Goal: Browse casually: Explore the website without a specific task or goal

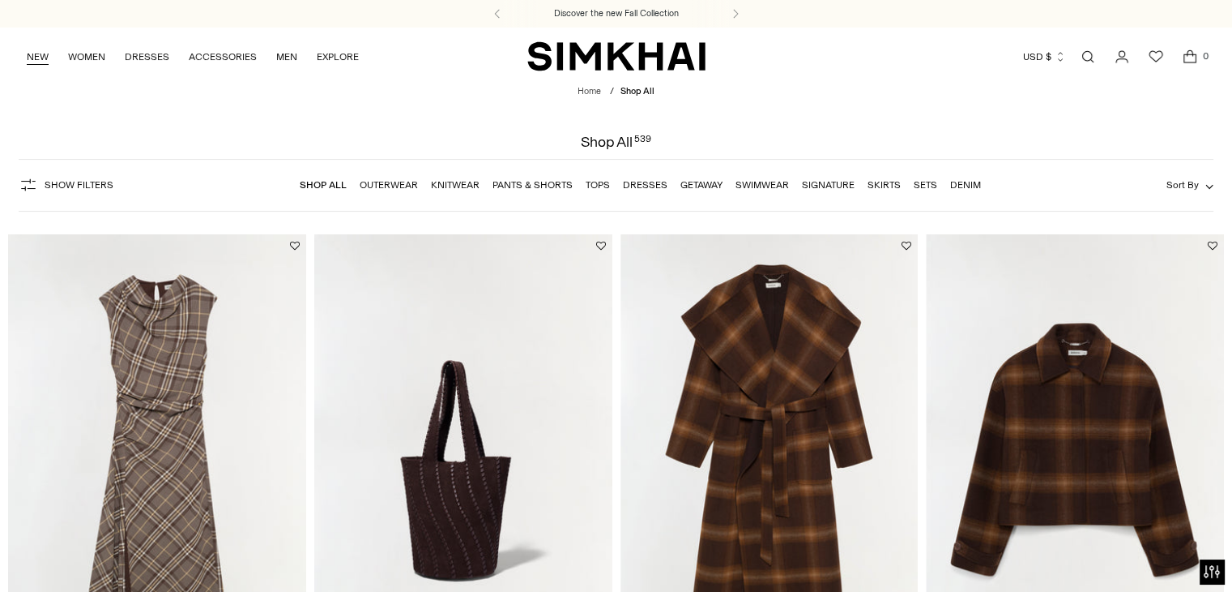
click at [32, 59] on link "NEW" at bounding box center [38, 57] width 22 height 36
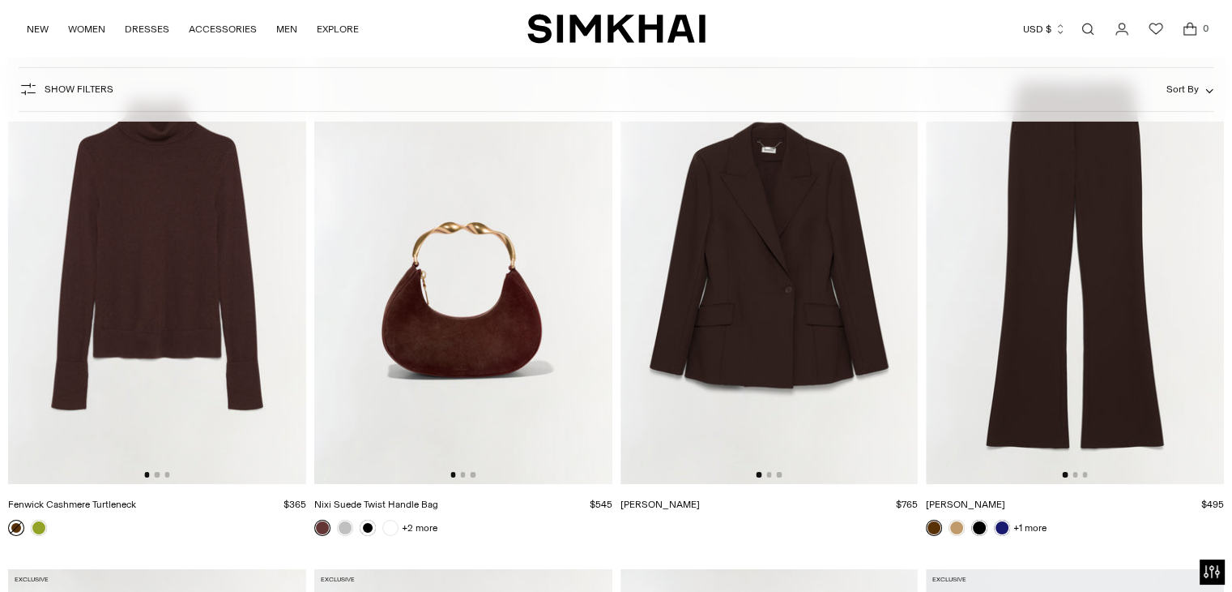
scroll to position [6027, 0]
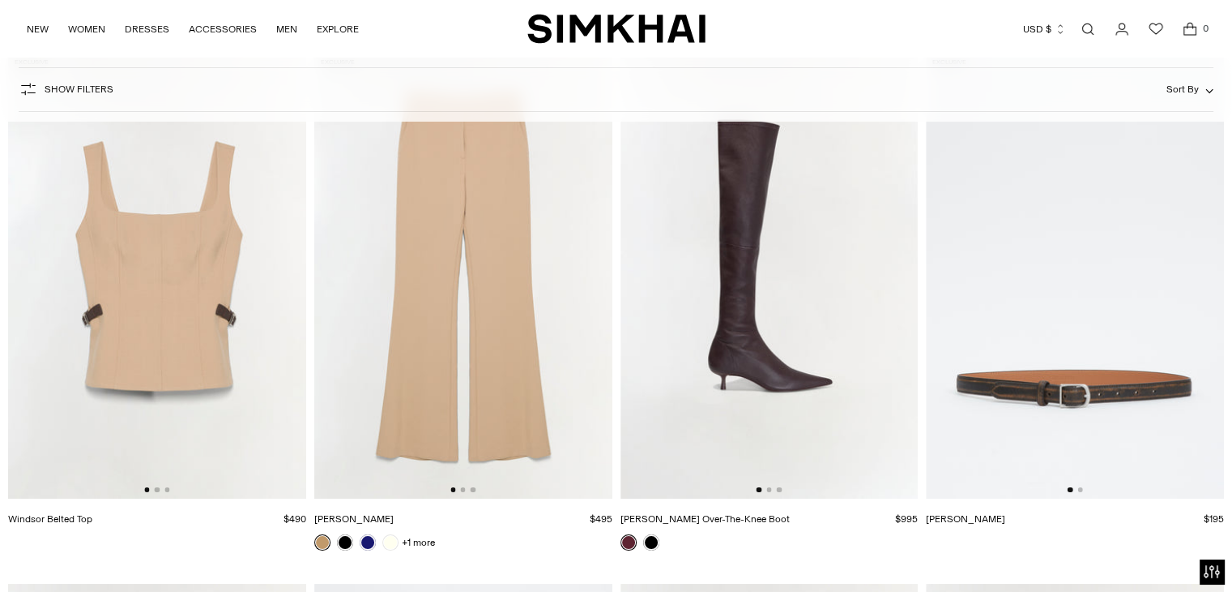
click at [51, 513] on link "Windsor Belted Top" at bounding box center [50, 518] width 84 height 11
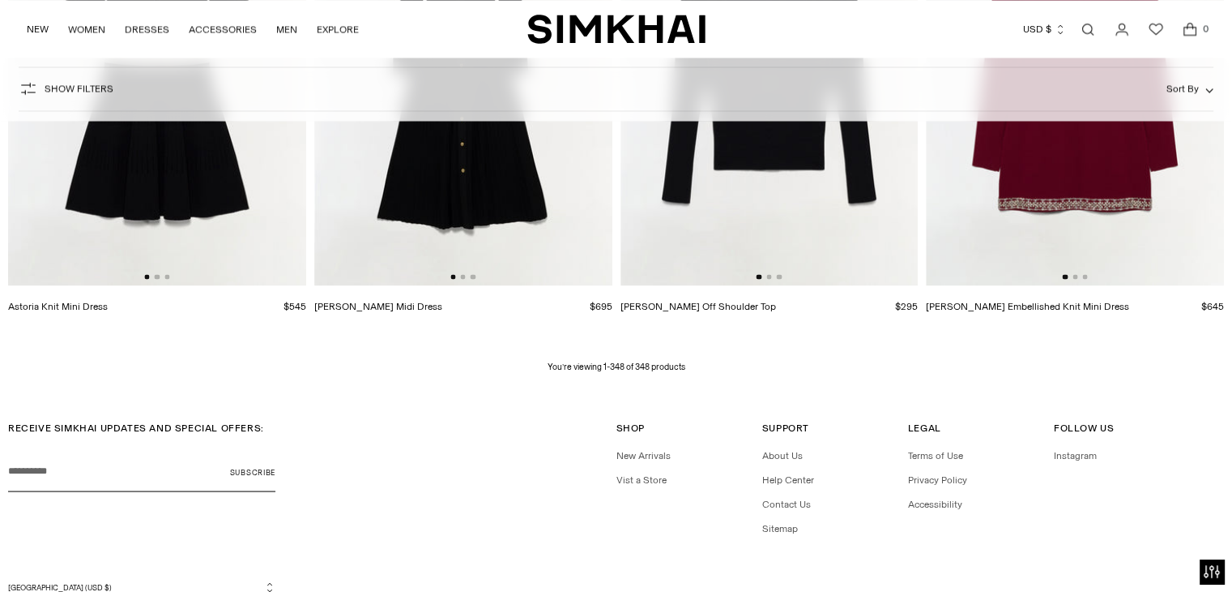
scroll to position [46058, 0]
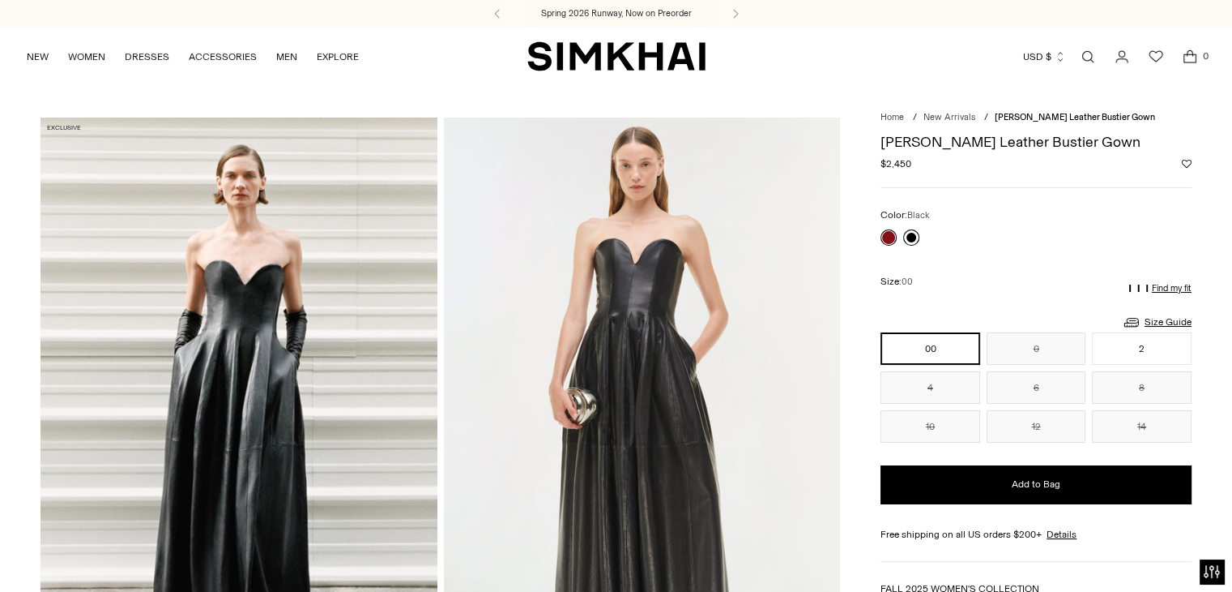
click at [914, 234] on link at bounding box center [911, 237] width 16 height 16
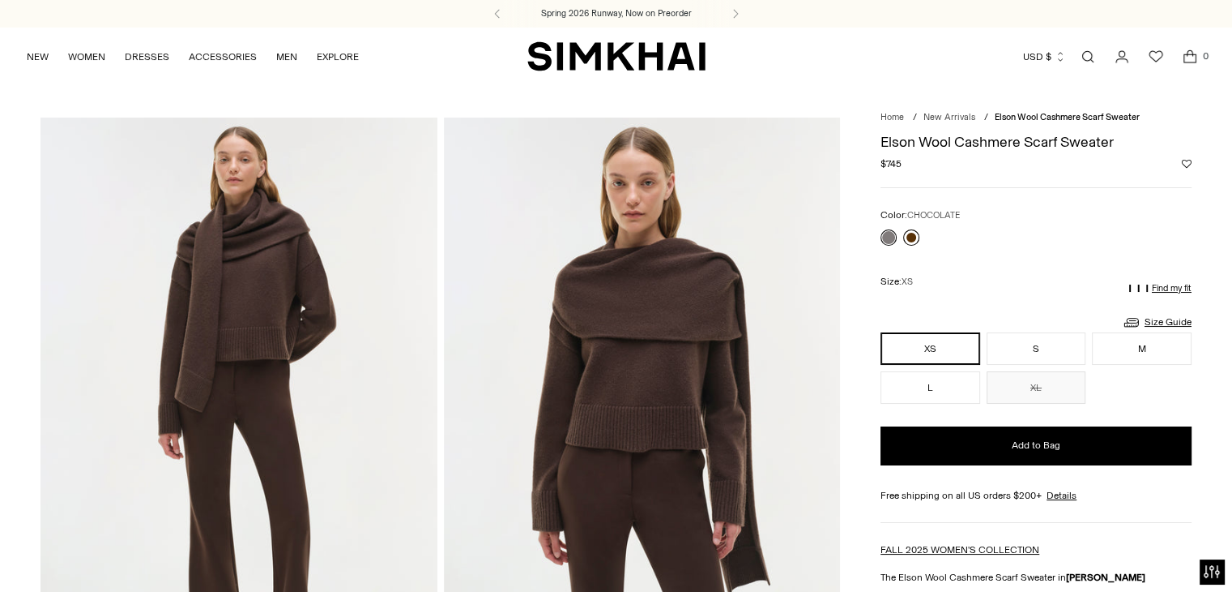
click at [913, 233] on link at bounding box center [911, 237] width 16 height 16
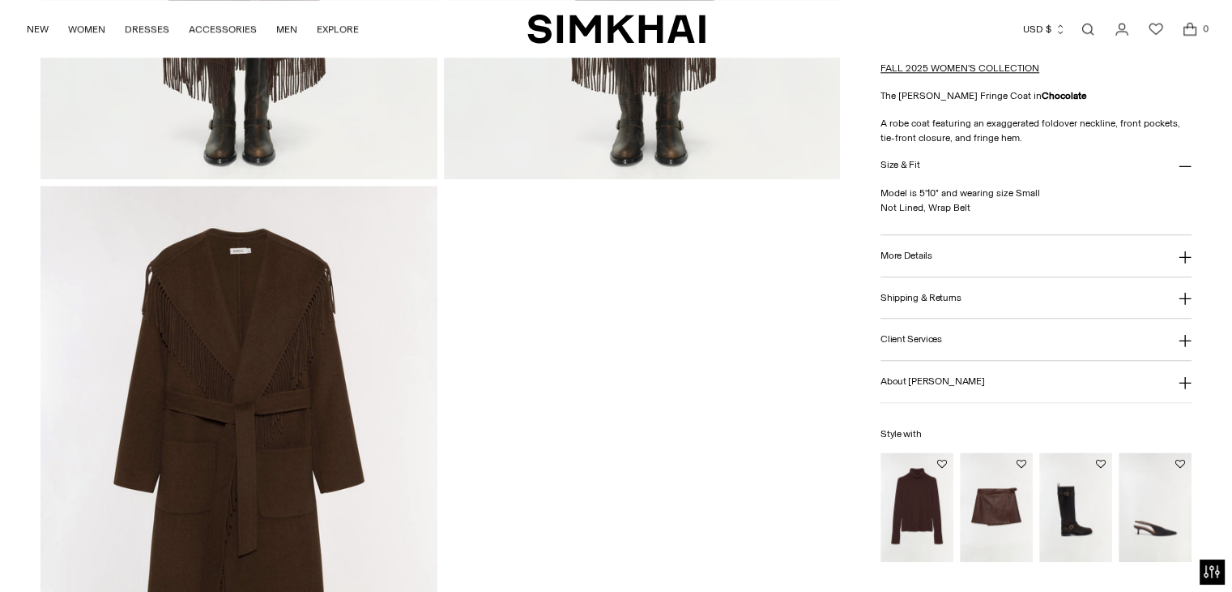
scroll to position [1759, 0]
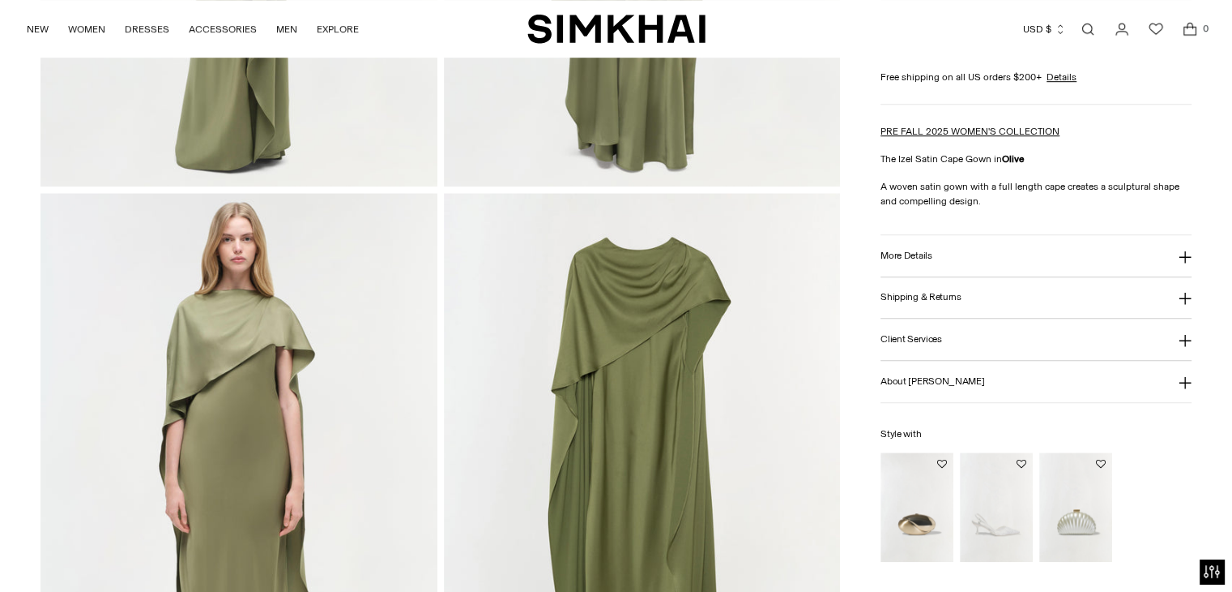
scroll to position [1174, 0]
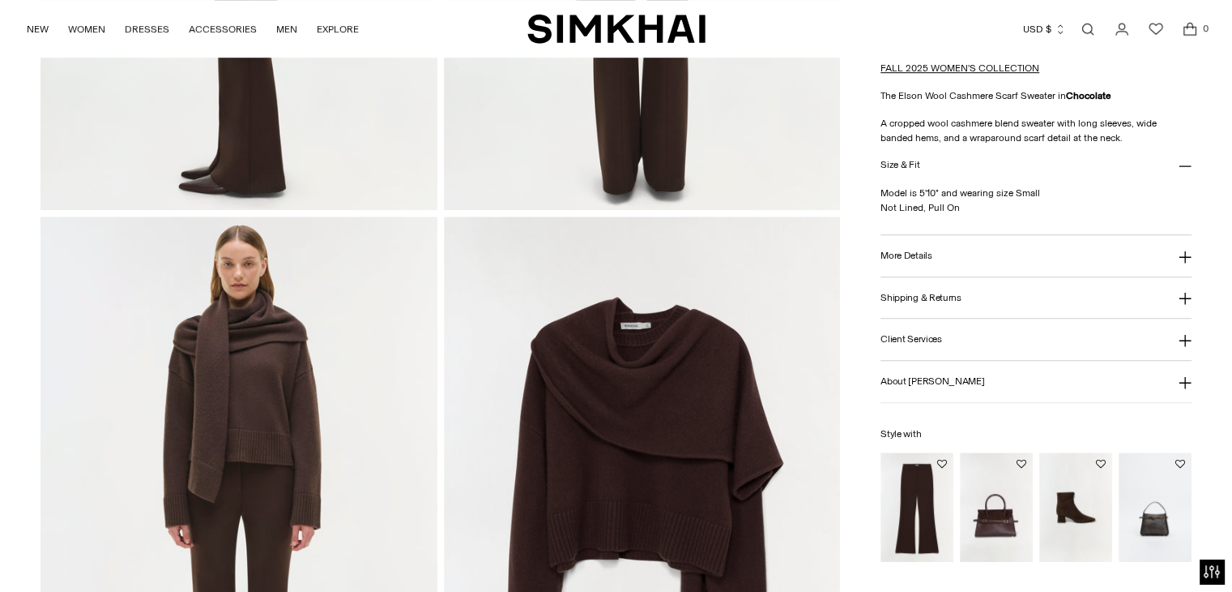
scroll to position [1128, 0]
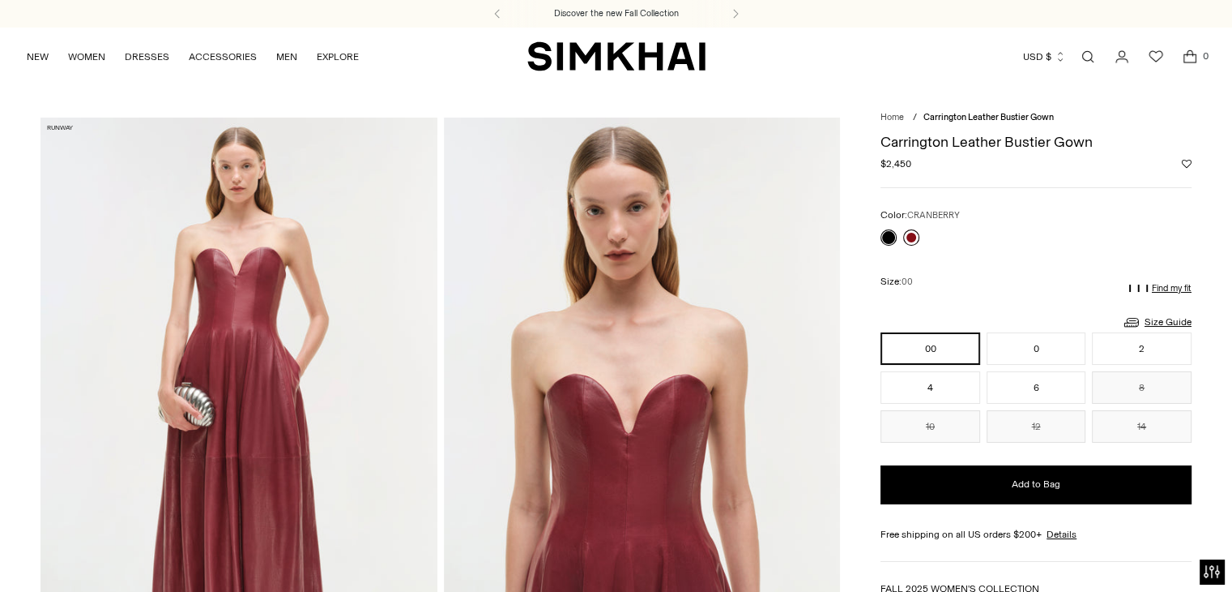
click at [914, 237] on link at bounding box center [911, 237] width 16 height 16
